Goal: Task Accomplishment & Management: Manage account settings

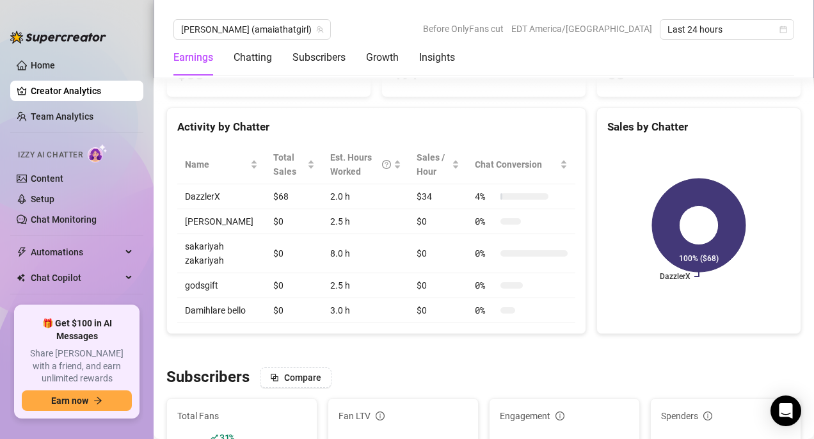
scroll to position [494, 0]
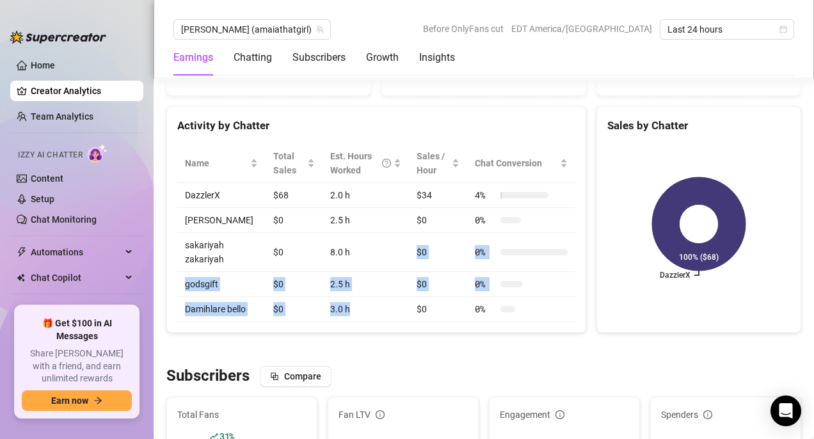
drag, startPoint x: 365, startPoint y: 253, endPoint x: 350, endPoint y: 323, distance: 71.3
click at [350, 322] on tbody "DazzlerX $68 2.0 h $34 4 % [PERSON_NAME] $0 2.5 h $0 0 % [PERSON_NAME] $0 8.0 h…" at bounding box center [376, 252] width 398 height 139
click at [356, 322] on td "3.0 h" at bounding box center [365, 309] width 86 height 25
drag, startPoint x: 300, startPoint y: 243, endPoint x: 352, endPoint y: 327, distance: 98.5
click at [352, 322] on tbody "DazzlerX $68 2.0 h $34 4 % [PERSON_NAME] $0 2.5 h $0 0 % [PERSON_NAME] $0 8.0 h…" at bounding box center [376, 252] width 398 height 139
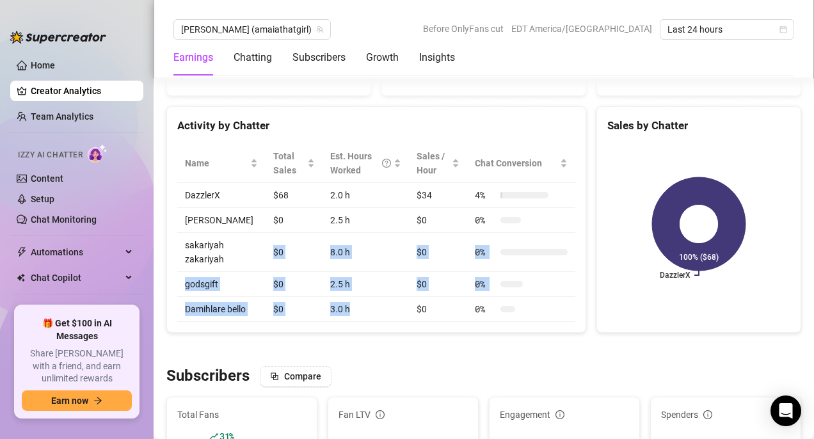
click at [352, 322] on td "3.0 h" at bounding box center [365, 309] width 86 height 25
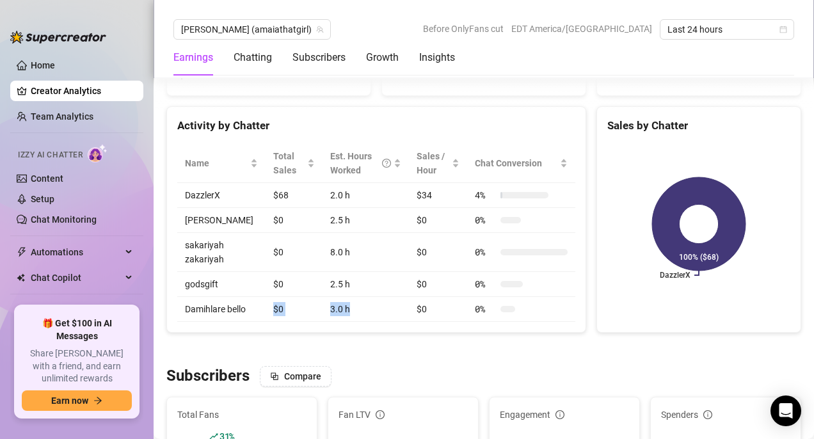
drag, startPoint x: 350, startPoint y: 325, endPoint x: 294, endPoint y: 298, distance: 62.4
click at [294, 298] on tr "Damihlare bello $0 3.0 h $0 0 %" at bounding box center [376, 309] width 398 height 25
click at [313, 356] on div at bounding box center [483, 349] width 635 height 13
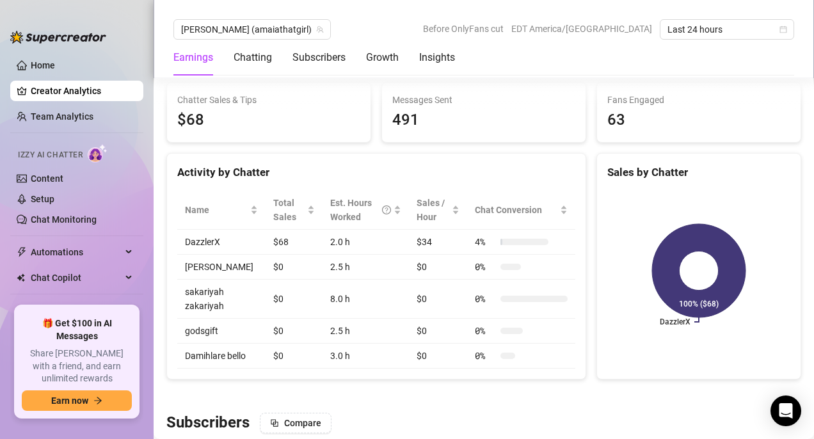
scroll to position [439, 0]
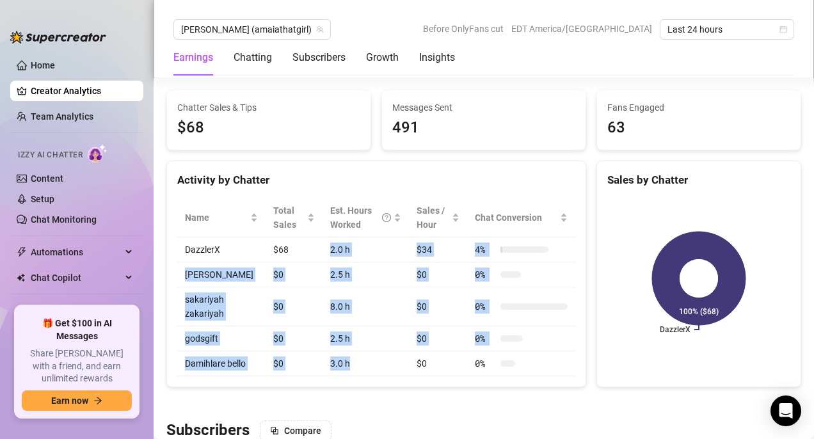
drag, startPoint x: 311, startPoint y: 254, endPoint x: 361, endPoint y: 381, distance: 136.7
click at [361, 376] on tbody "DazzlerX $68 2.0 h $34 4 % [PERSON_NAME] $0 2.5 h $0 0 % [PERSON_NAME] $0 8.0 h…" at bounding box center [376, 306] width 398 height 139
click at [361, 373] on td "3.0 h" at bounding box center [365, 363] width 86 height 25
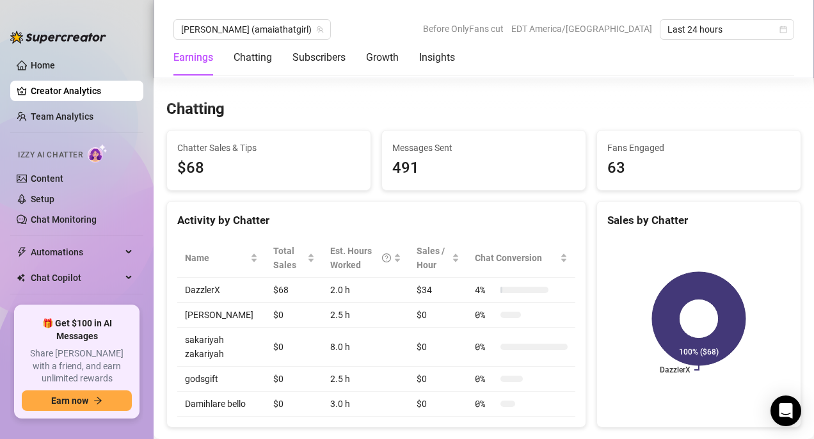
scroll to position [395, 0]
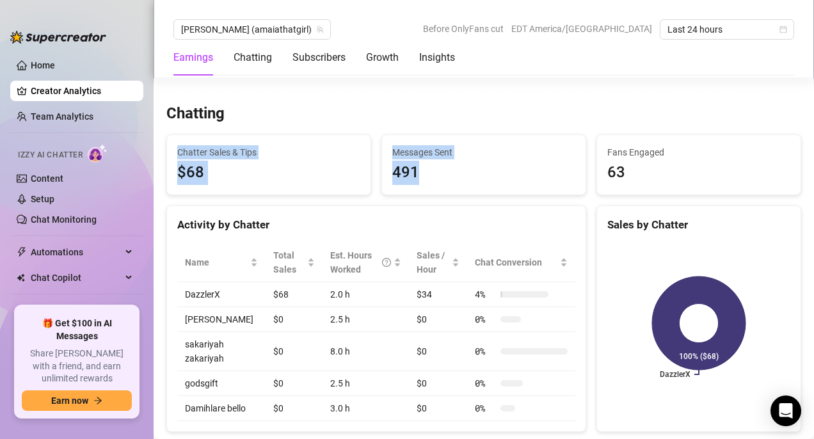
drag, startPoint x: 337, startPoint y: 136, endPoint x: 441, endPoint y: 178, distance: 112.1
click at [441, 178] on div "Chatting Chatter Sales & Tips $68 Messages Sent 491 Fans Engaged 63 Activity by…" at bounding box center [483, 268] width 645 height 328
click at [441, 178] on div "491" at bounding box center [483, 173] width 183 height 24
click at [434, 173] on div "491" at bounding box center [483, 173] width 183 height 24
drag, startPoint x: 437, startPoint y: 184, endPoint x: 401, endPoint y: 130, distance: 64.0
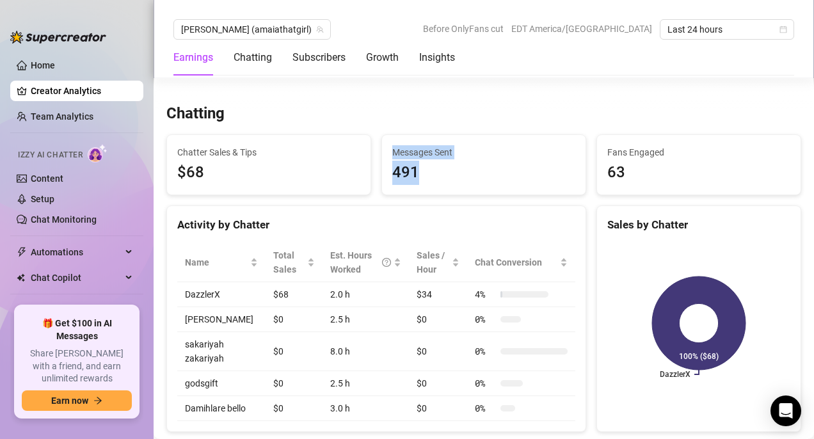
click at [401, 130] on div "Chatting Chatter Sales & Tips $68 Messages Sent 491 Fans Engaged 63 Activity by…" at bounding box center [483, 268] width 645 height 328
drag, startPoint x: 385, startPoint y: 129, endPoint x: 450, endPoint y: 202, distance: 97.8
click at [450, 202] on div "Chatting Chatter Sales & Tips $68 Messages Sent 491 Fans Engaged 63 Activity by…" at bounding box center [483, 268] width 645 height 328
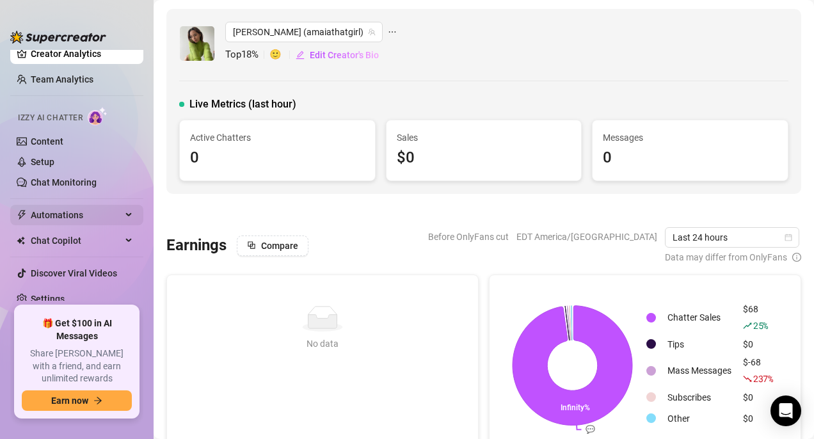
scroll to position [38, 0]
click at [82, 210] on span "Automations" at bounding box center [76, 213] width 91 height 20
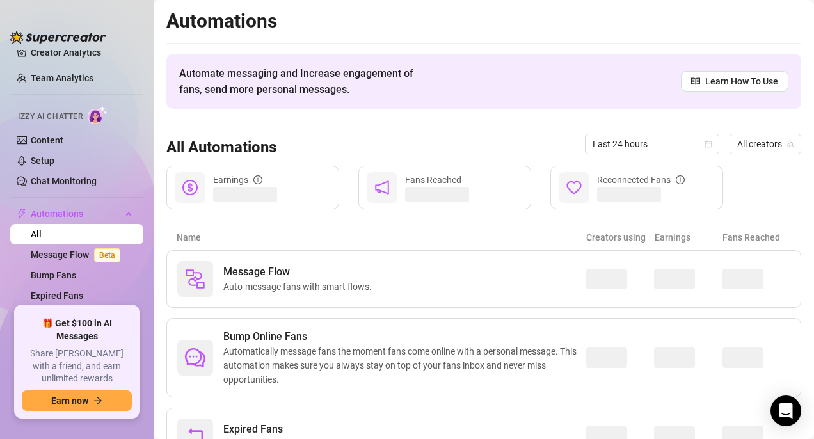
click at [42, 235] on link "All" at bounding box center [36, 234] width 11 height 10
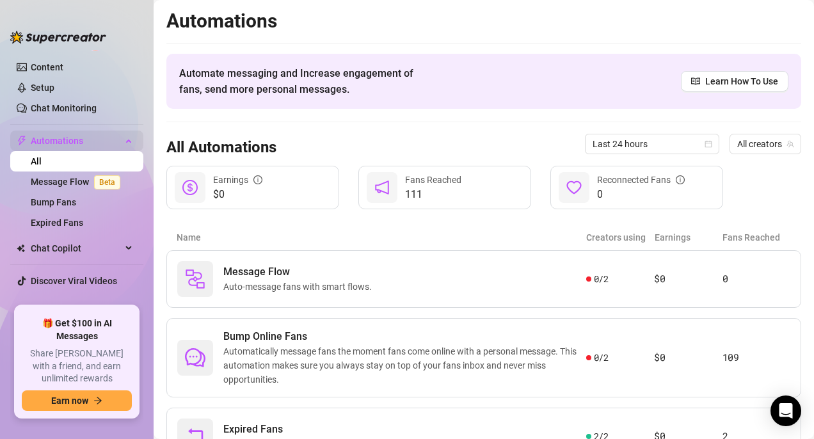
scroll to position [111, 0]
click at [54, 93] on link "Setup" at bounding box center [43, 88] width 24 height 10
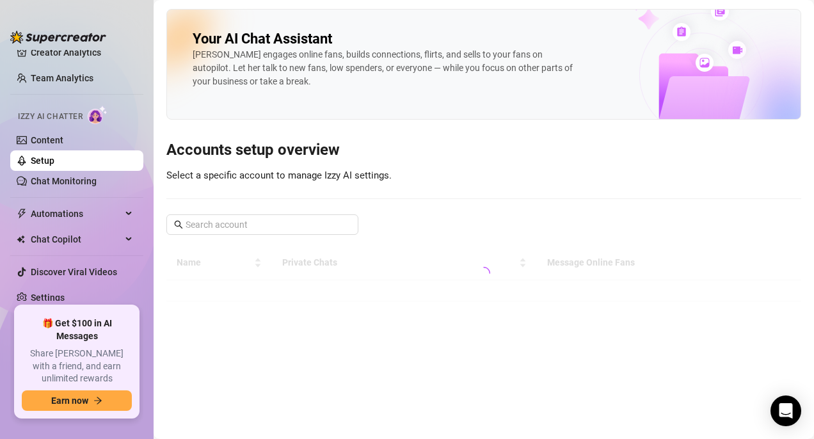
scroll to position [38, 0]
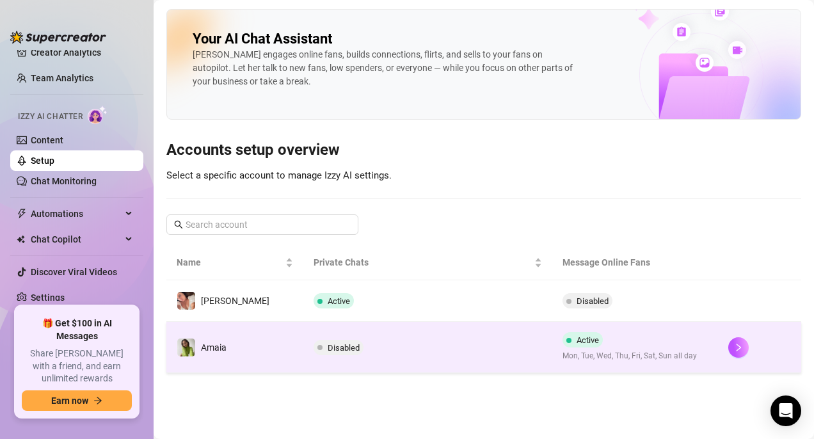
click at [327, 343] on span "Disabled" at bounding box center [343, 348] width 32 height 10
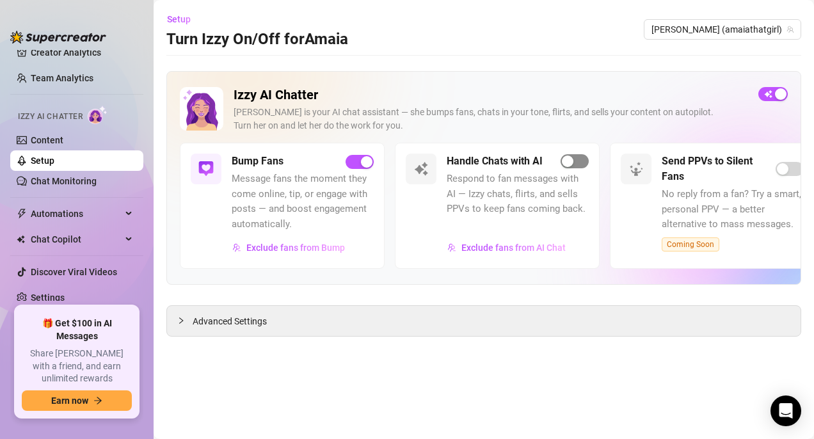
click at [587, 159] on span "button" at bounding box center [574, 161] width 28 height 14
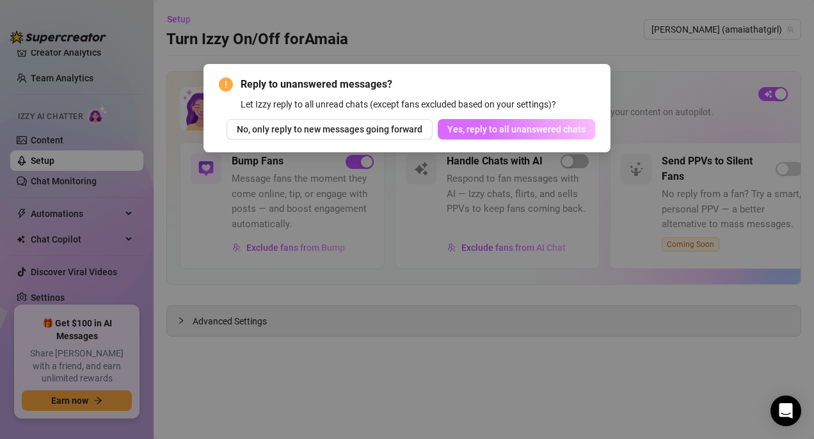
click at [561, 136] on button "Yes, reply to all unanswered chats" at bounding box center [516, 129] width 157 height 20
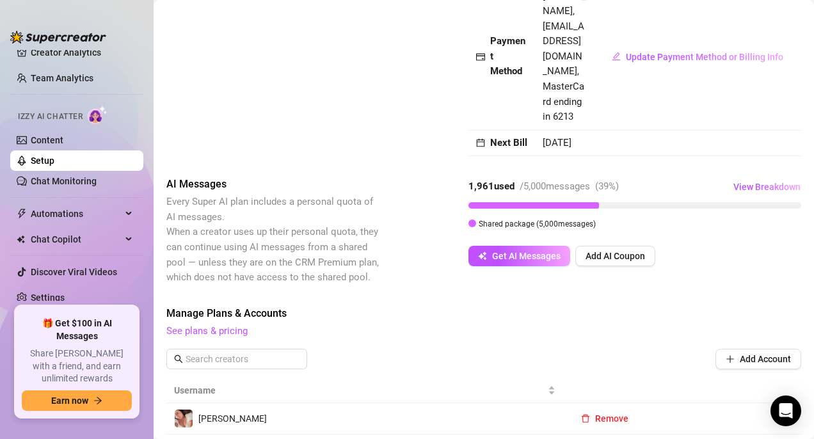
scroll to position [610, 0]
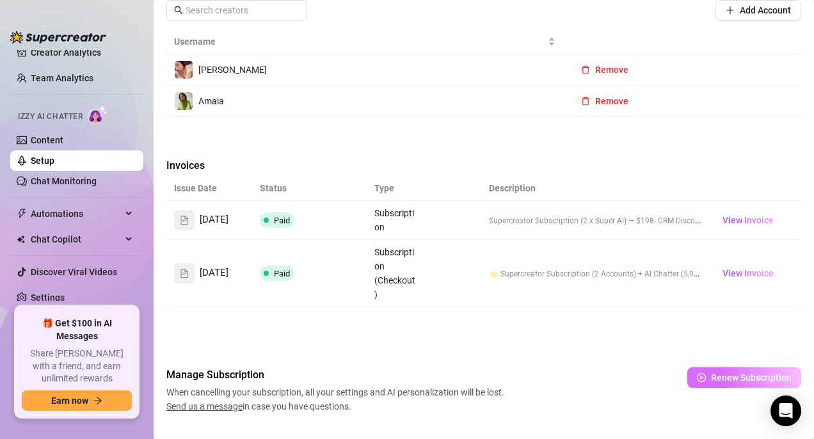
click at [712, 372] on span "Renew Subscription" at bounding box center [751, 377] width 81 height 10
